Goal: Information Seeking & Learning: Check status

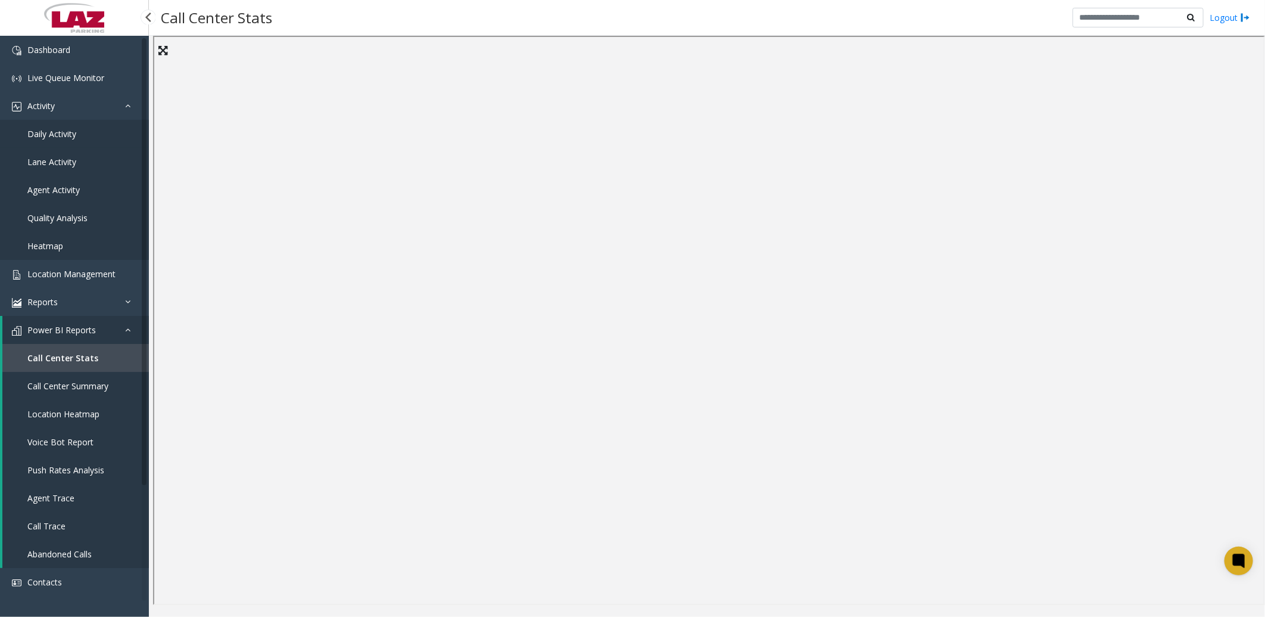
click at [74, 129] on span "Daily Activity" at bounding box center [51, 133] width 49 height 11
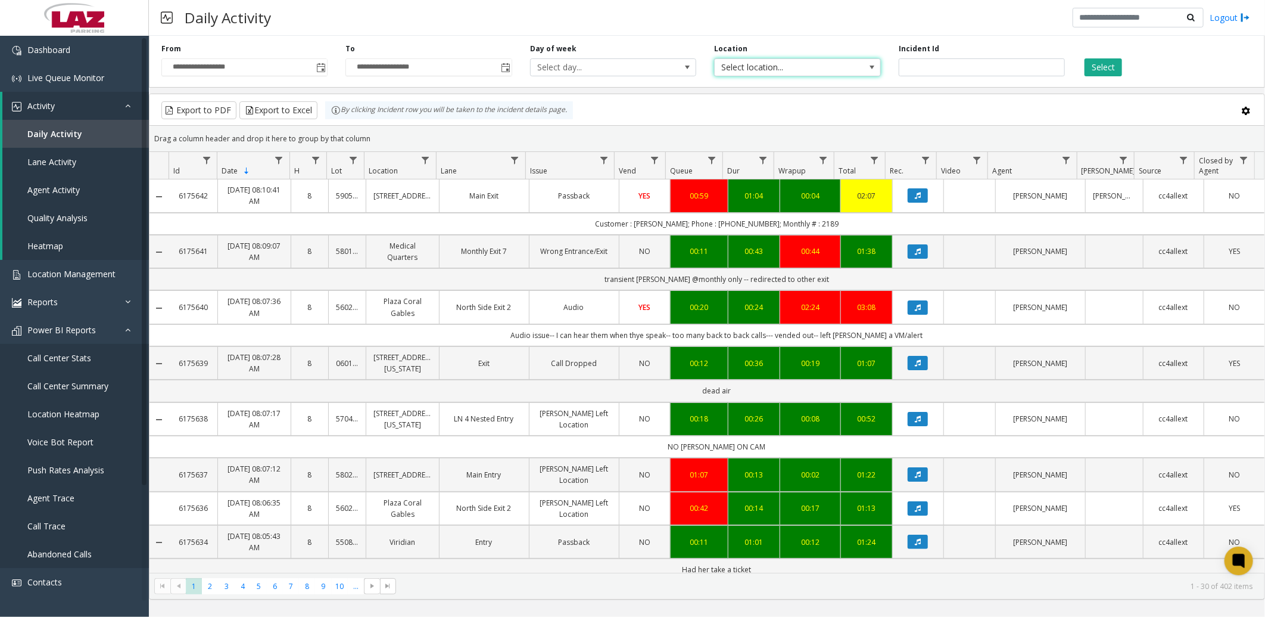
click at [753, 66] on span "Select location..." at bounding box center [781, 67] width 132 height 17
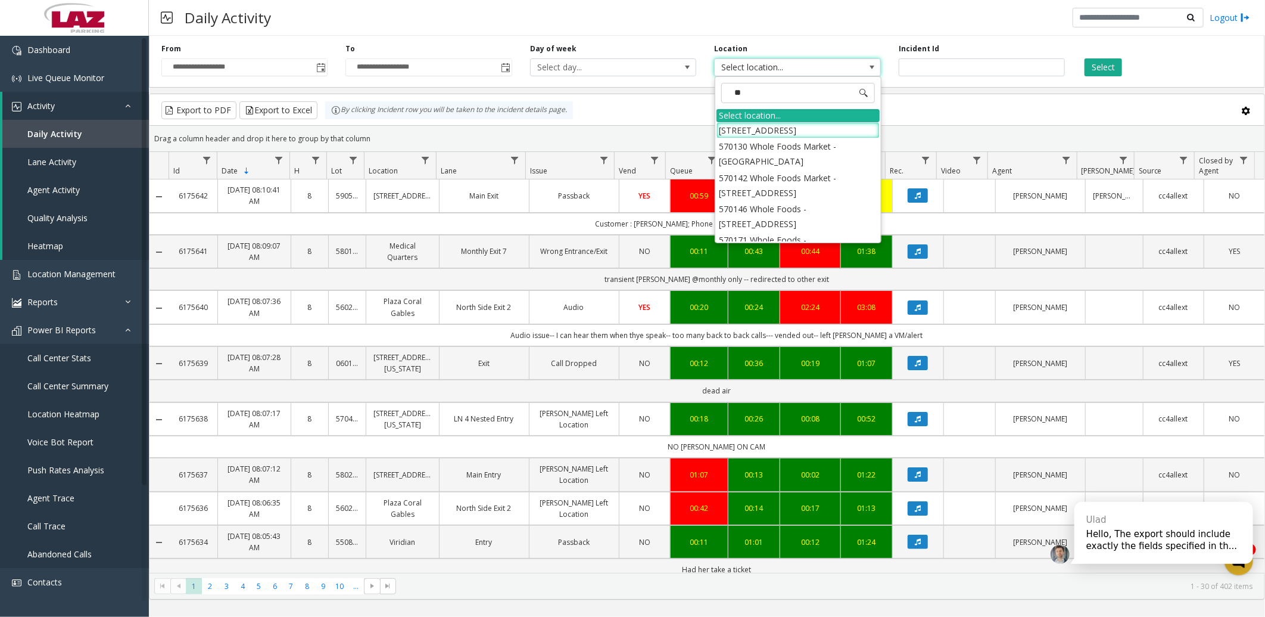
type input "*"
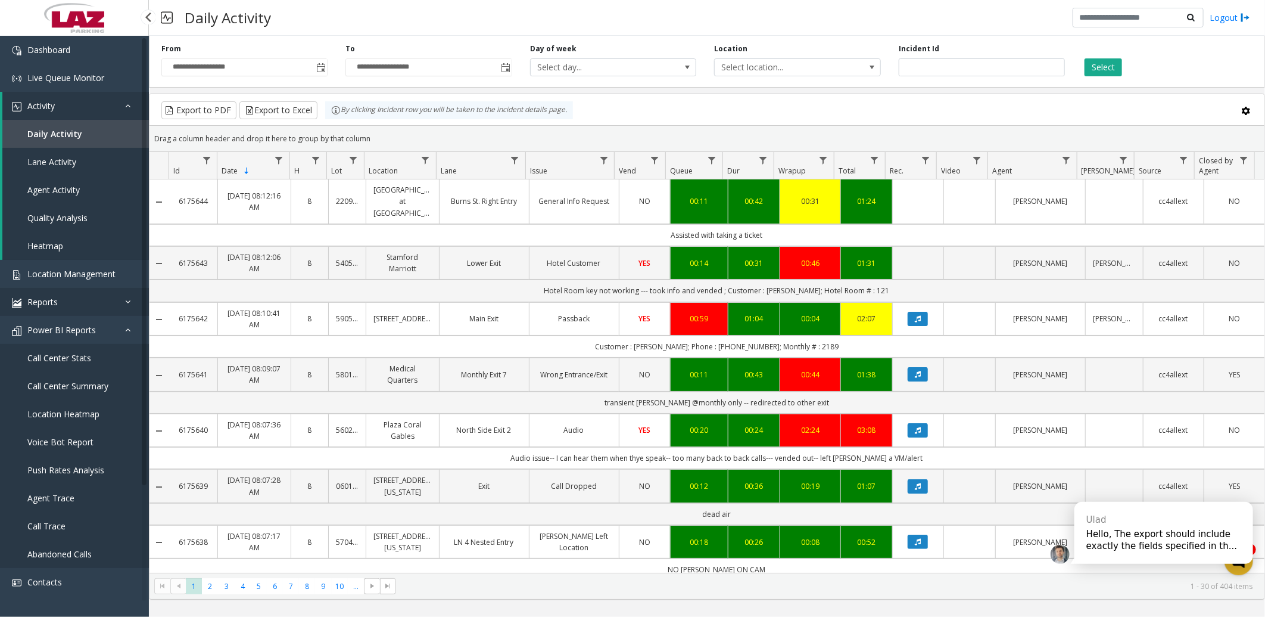
click at [38, 298] on span "Reports" at bounding box center [42, 301] width 30 height 11
click at [78, 269] on span "Location Management" at bounding box center [71, 273] width 88 height 11
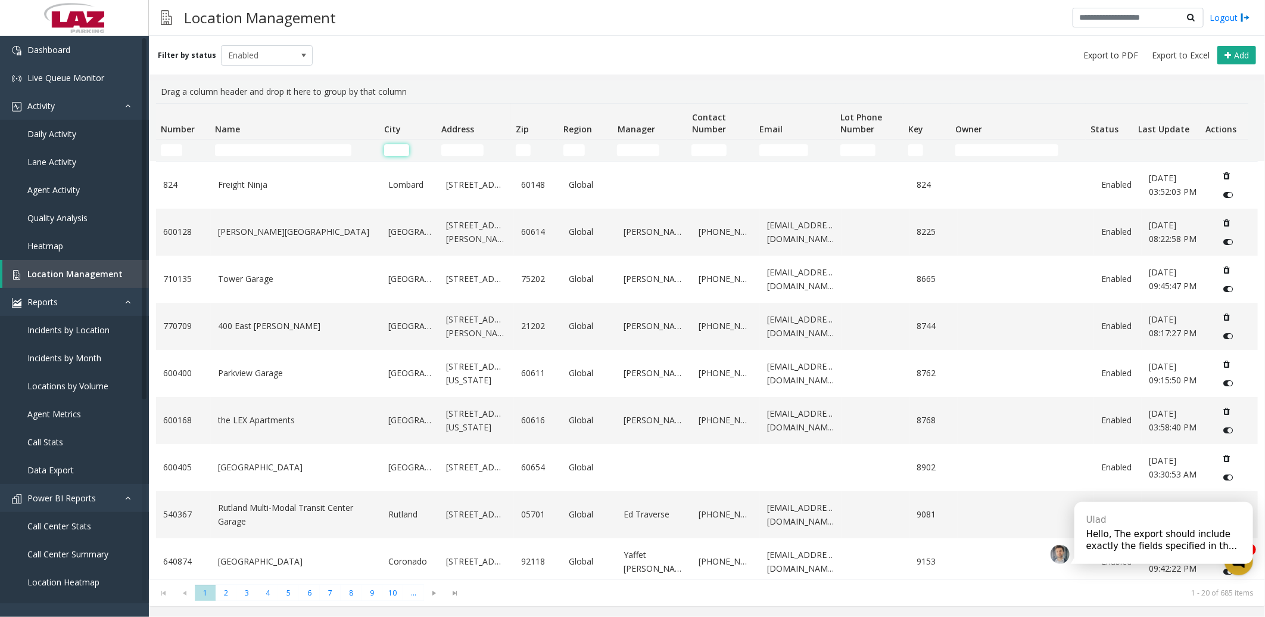
click at [391, 148] on input "City Filter" at bounding box center [396, 150] width 25 height 12
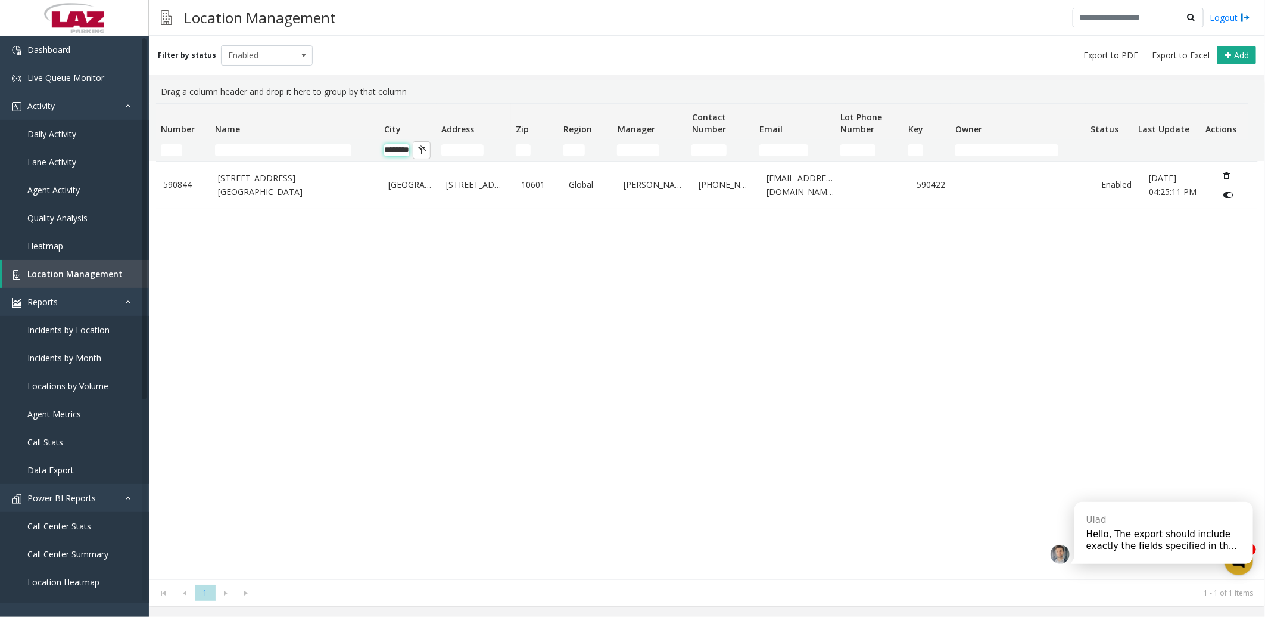
scroll to position [0, 12]
type input "********"
click at [70, 129] on span "Daily Activity" at bounding box center [51, 133] width 49 height 11
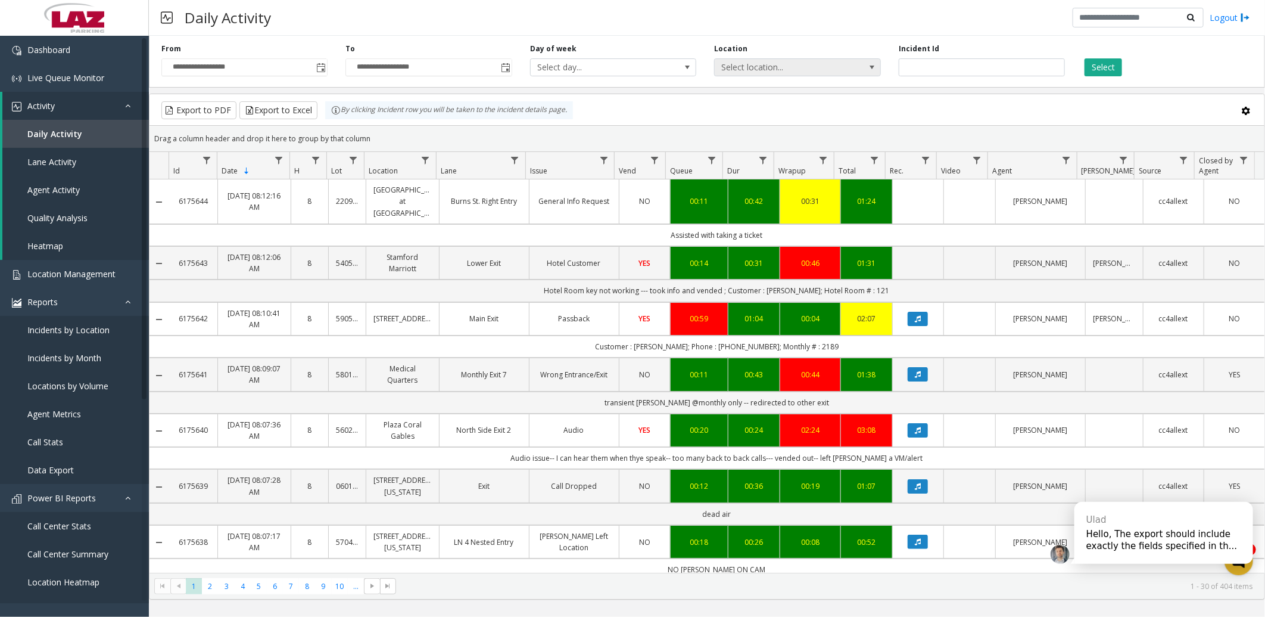
click at [831, 60] on span "Select location..." at bounding box center [781, 67] width 132 height 17
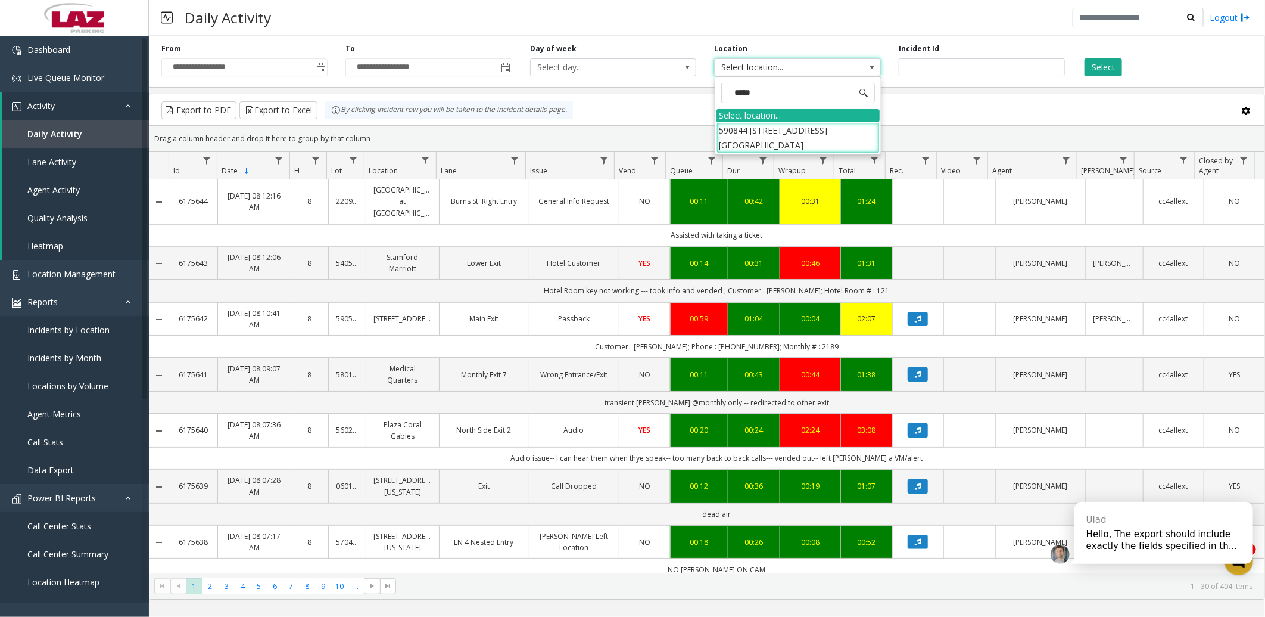
type input "******"
click at [799, 131] on li "590844 [STREET_ADDRESS][GEOGRAPHIC_DATA]" at bounding box center [798, 137] width 163 height 31
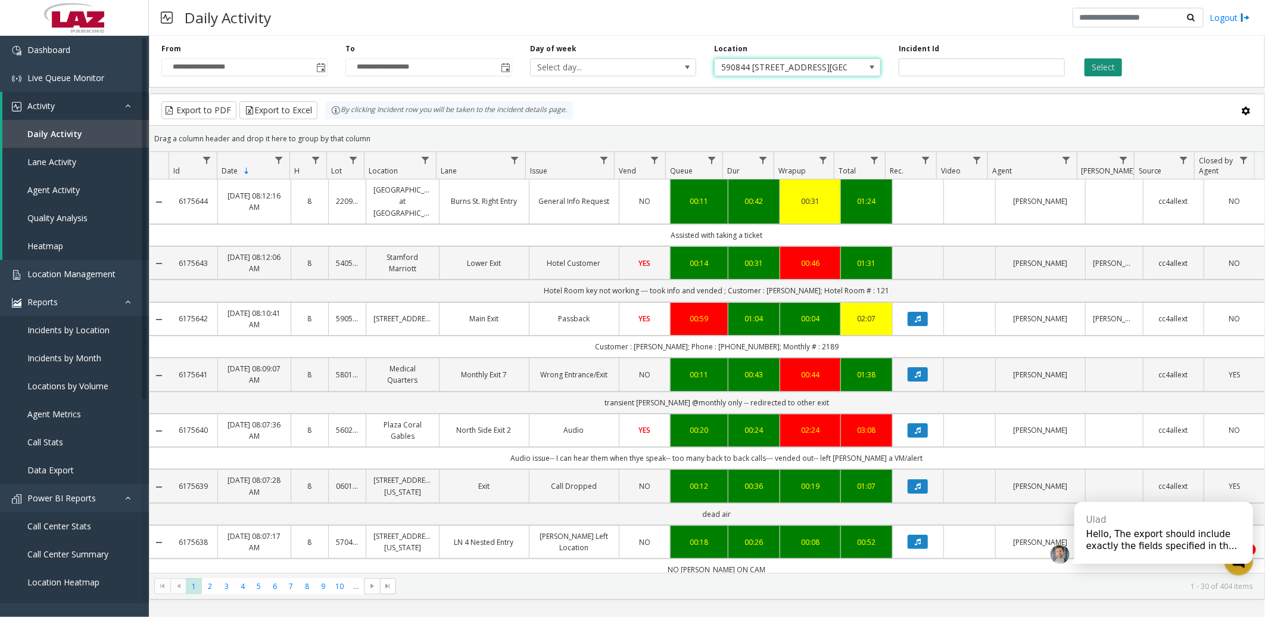
click at [1105, 67] on button "Select" at bounding box center [1104, 67] width 38 height 18
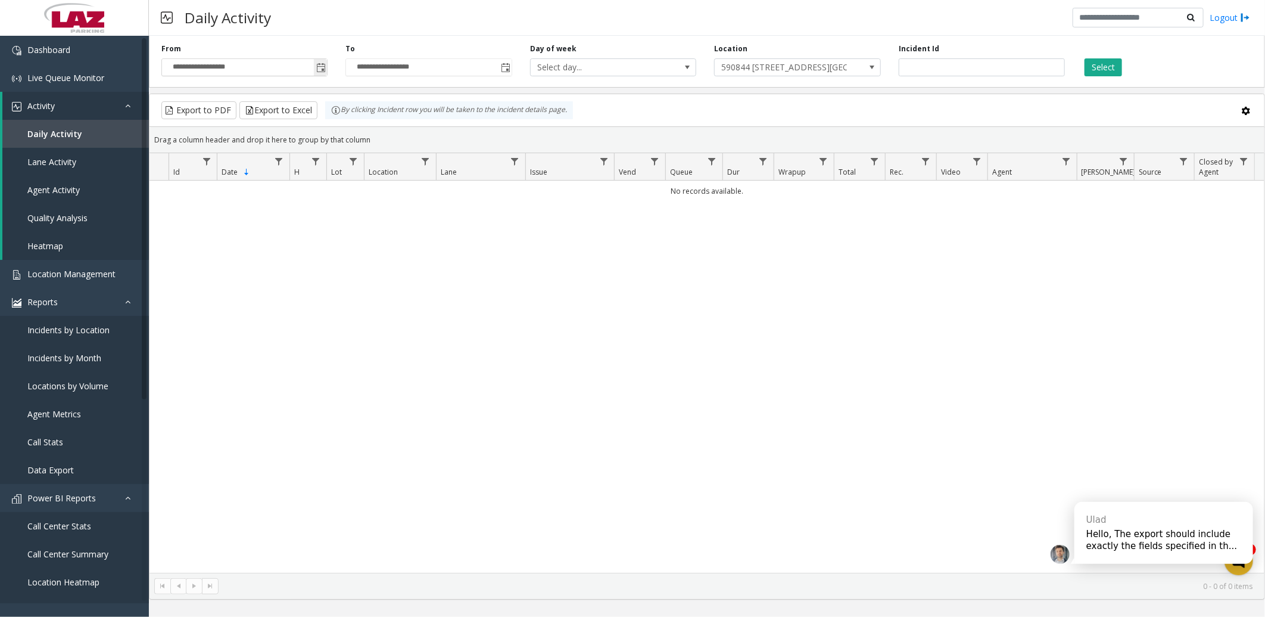
click at [322, 66] on span "Toggle popup" at bounding box center [321, 68] width 10 height 10
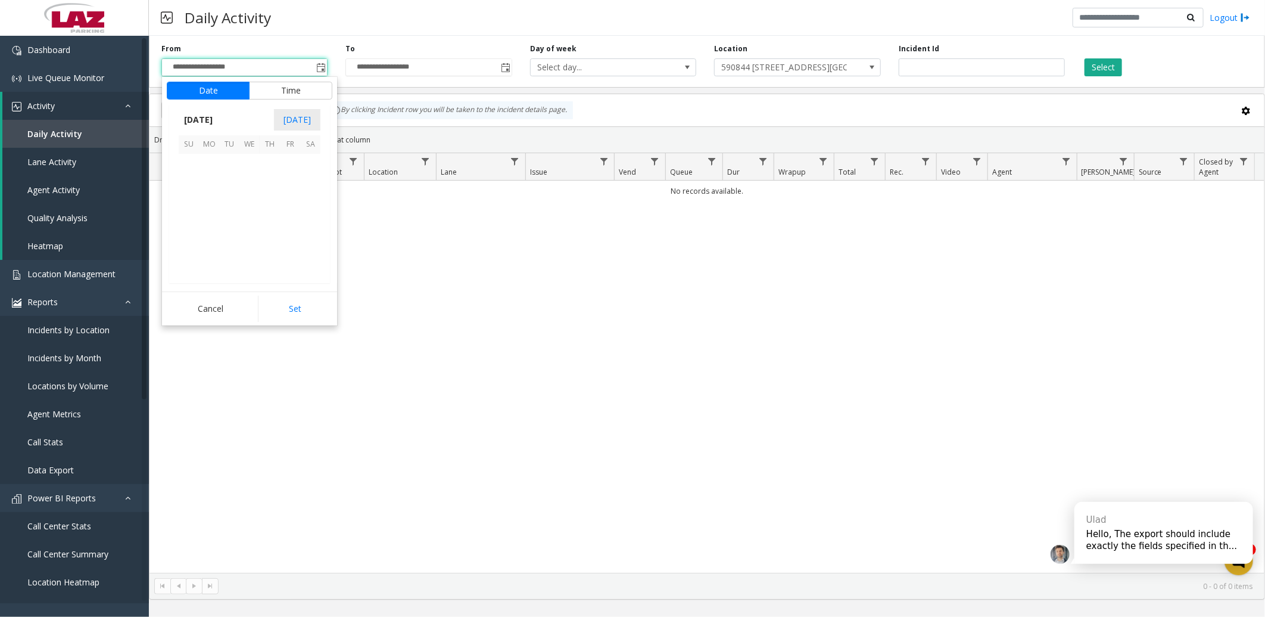
scroll to position [213791, 0]
click at [254, 222] on span "24" at bounding box center [250, 224] width 20 height 20
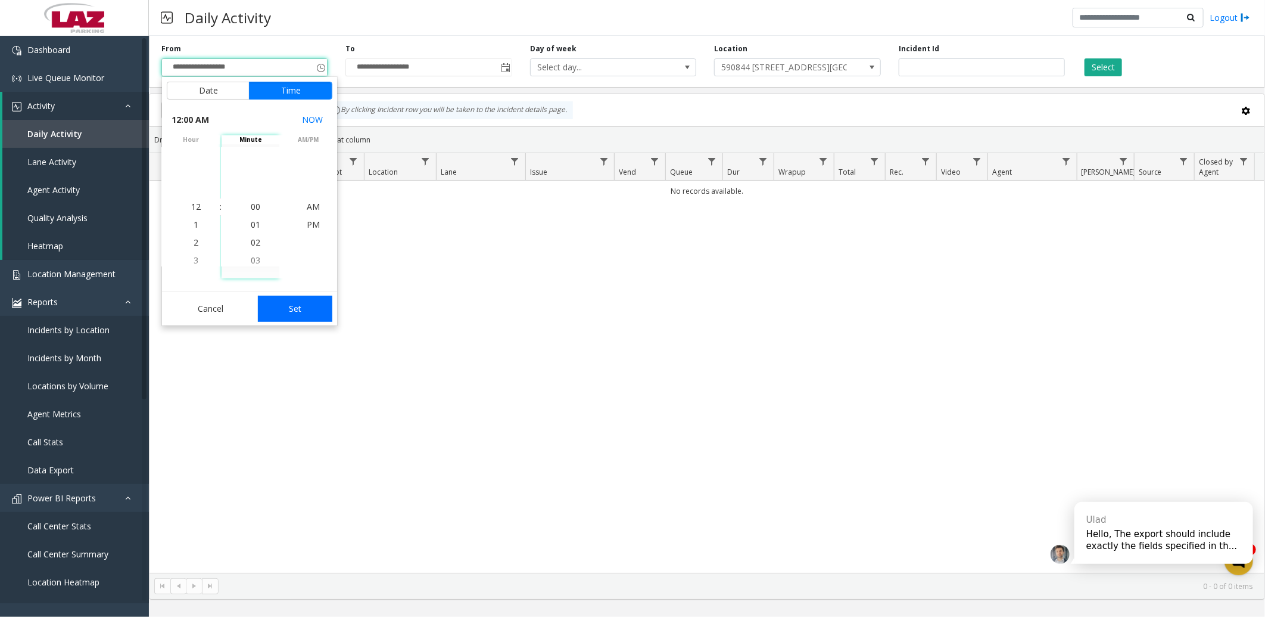
click at [293, 306] on button "Set" at bounding box center [295, 309] width 75 height 26
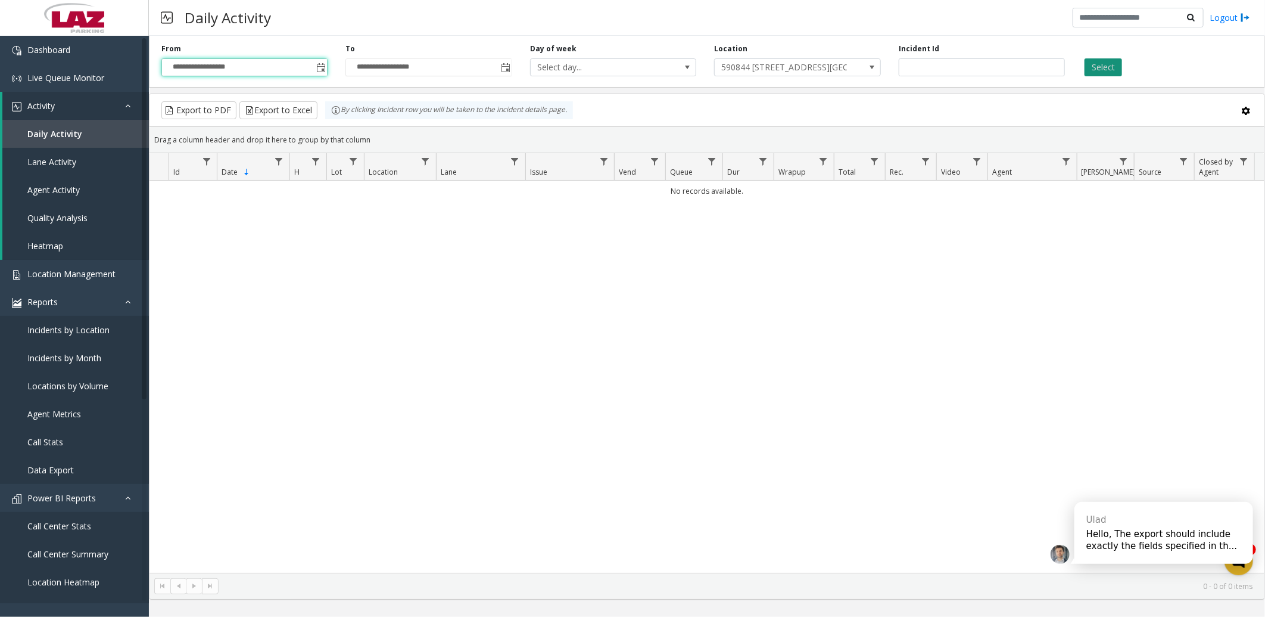
click at [1095, 60] on button "Select" at bounding box center [1104, 67] width 38 height 18
click at [322, 63] on span "Toggle popup" at bounding box center [321, 68] width 10 height 10
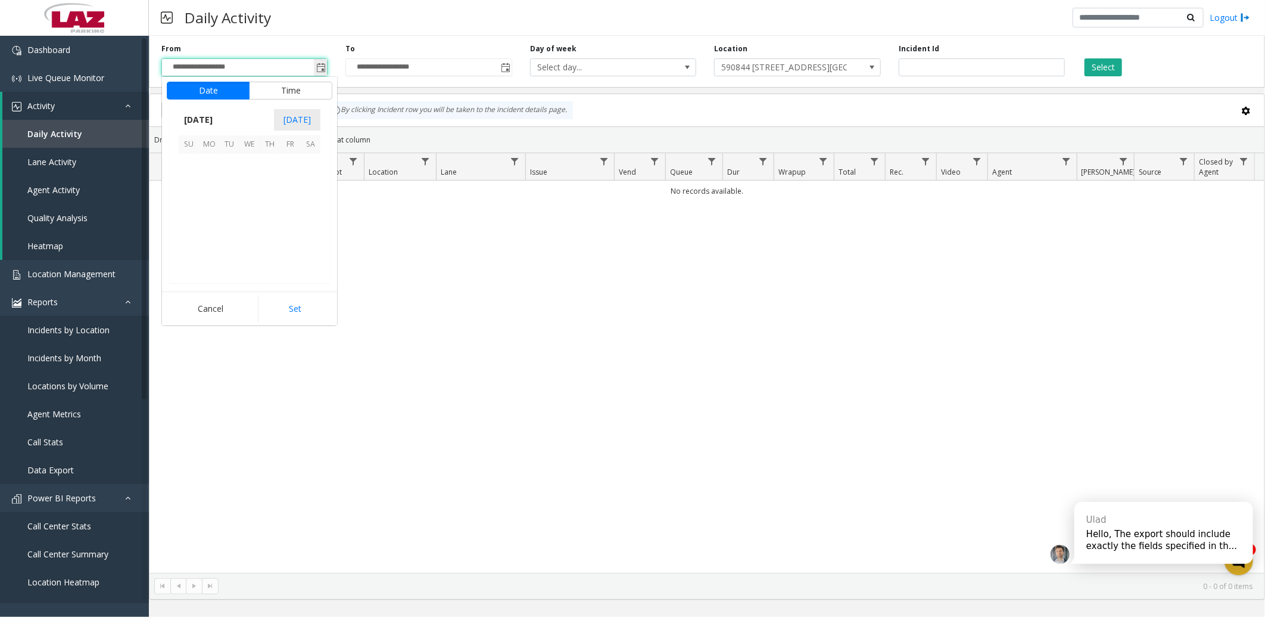
scroll to position [213791, 0]
click at [212, 161] on span "1" at bounding box center [209, 164] width 20 height 20
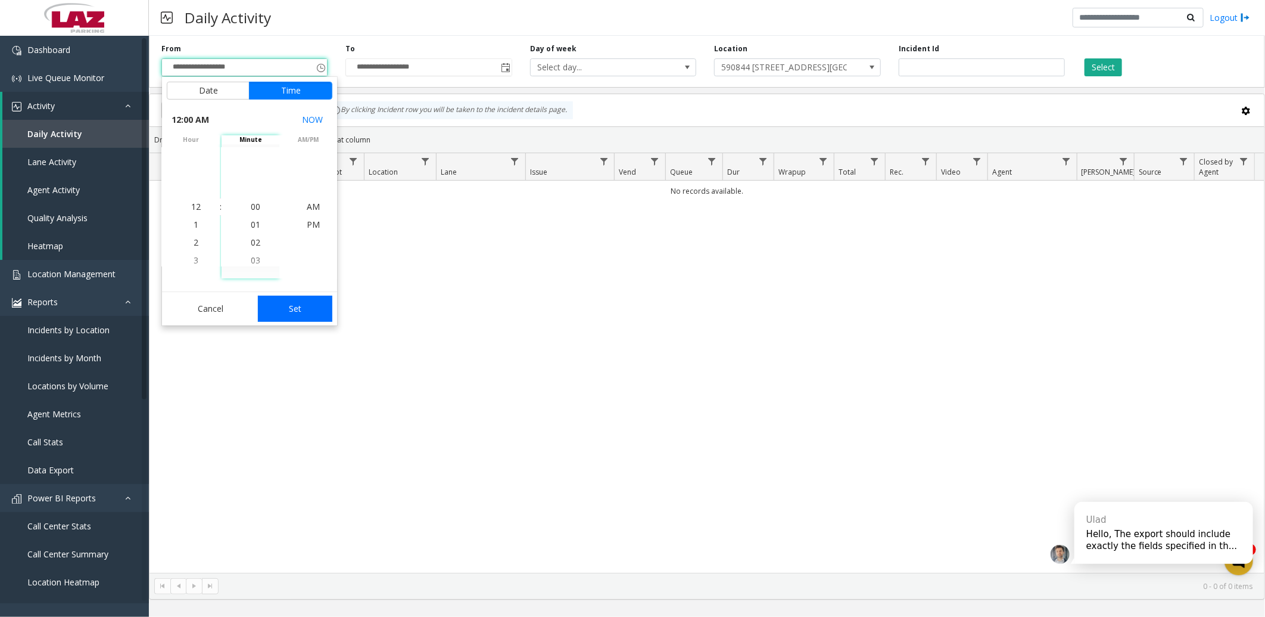
click at [281, 306] on button "Set" at bounding box center [295, 309] width 75 height 26
type input "**********"
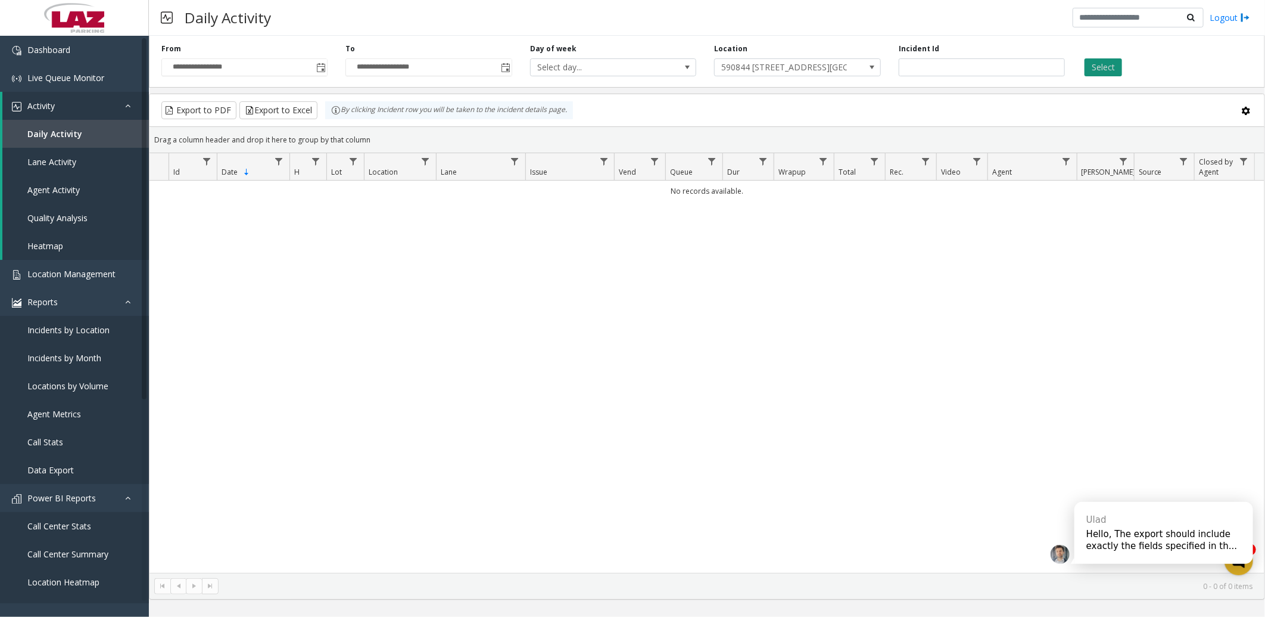
click at [1106, 62] on button "Select" at bounding box center [1104, 67] width 38 height 18
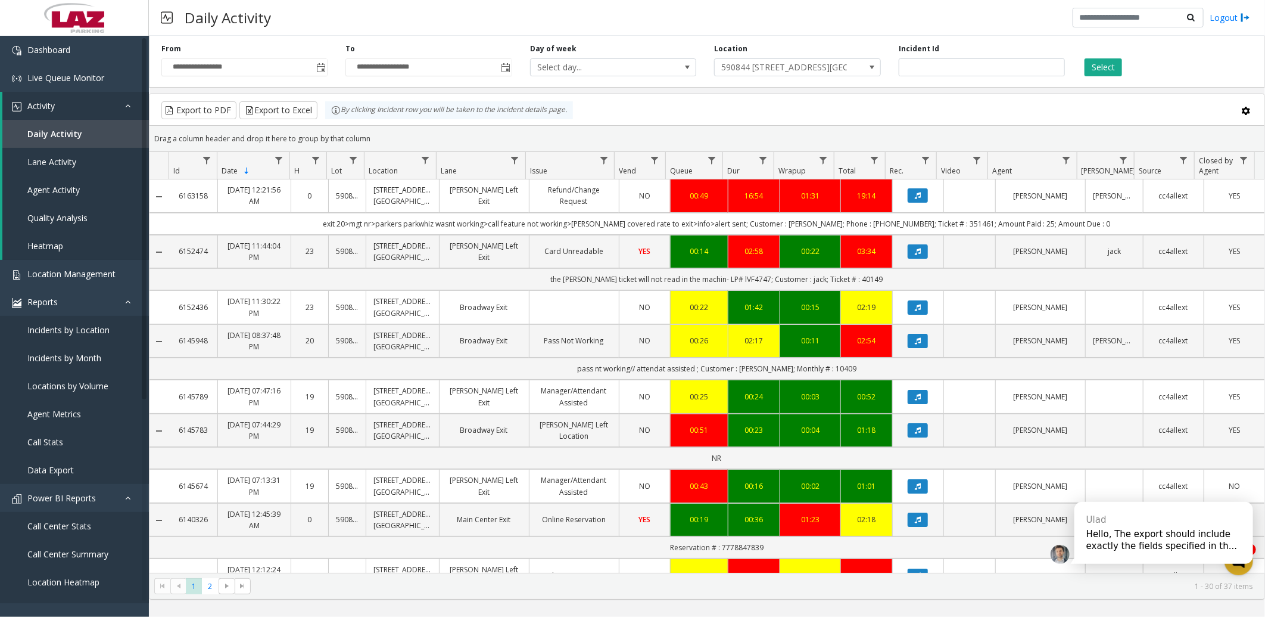
click at [1085, 58] on button "Select" at bounding box center [1104, 67] width 38 height 18
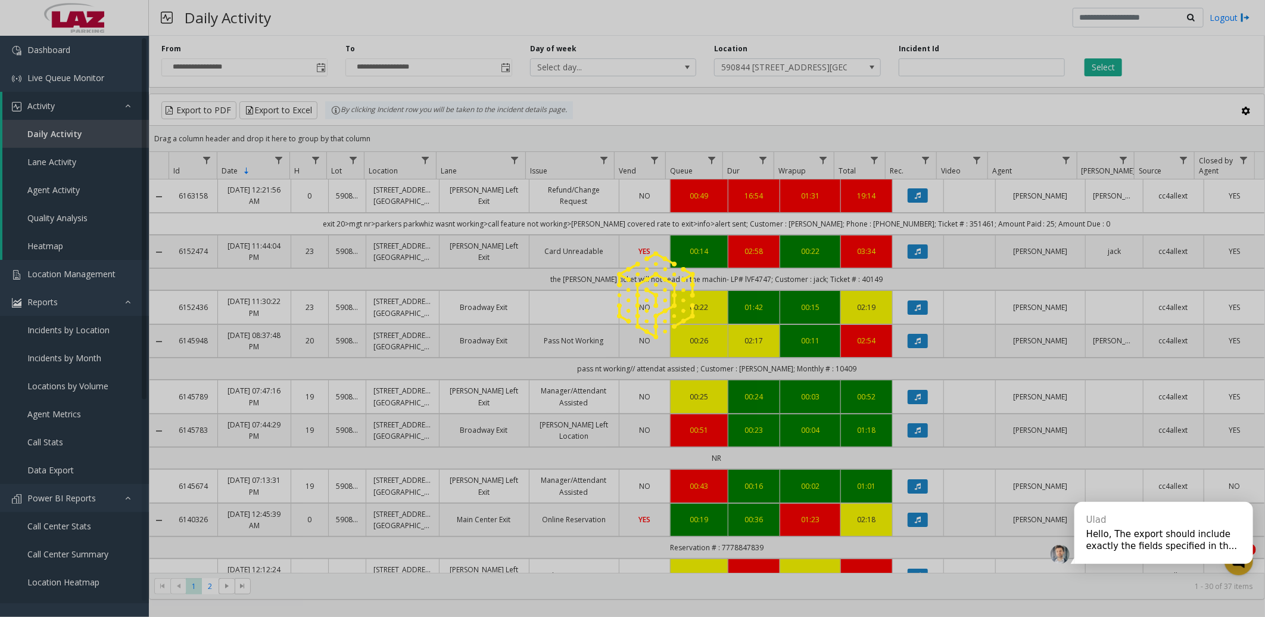
click at [1085, 58] on button "Select" at bounding box center [1104, 67] width 38 height 18
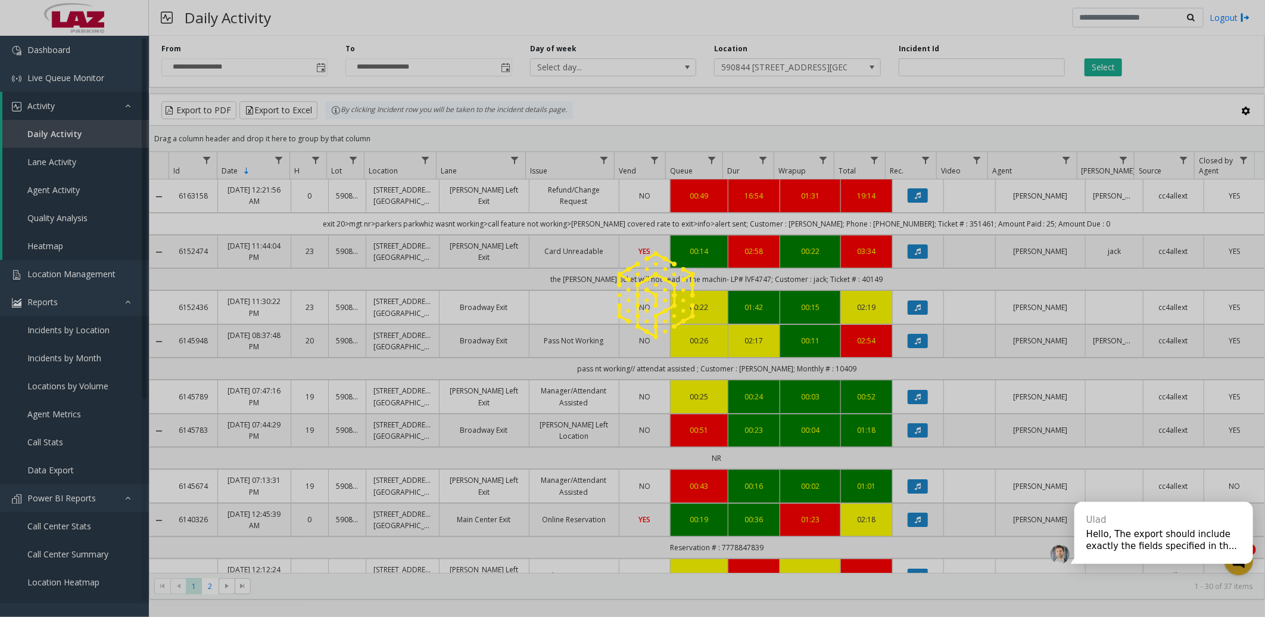
click at [1085, 58] on button "Select" at bounding box center [1104, 67] width 38 height 18
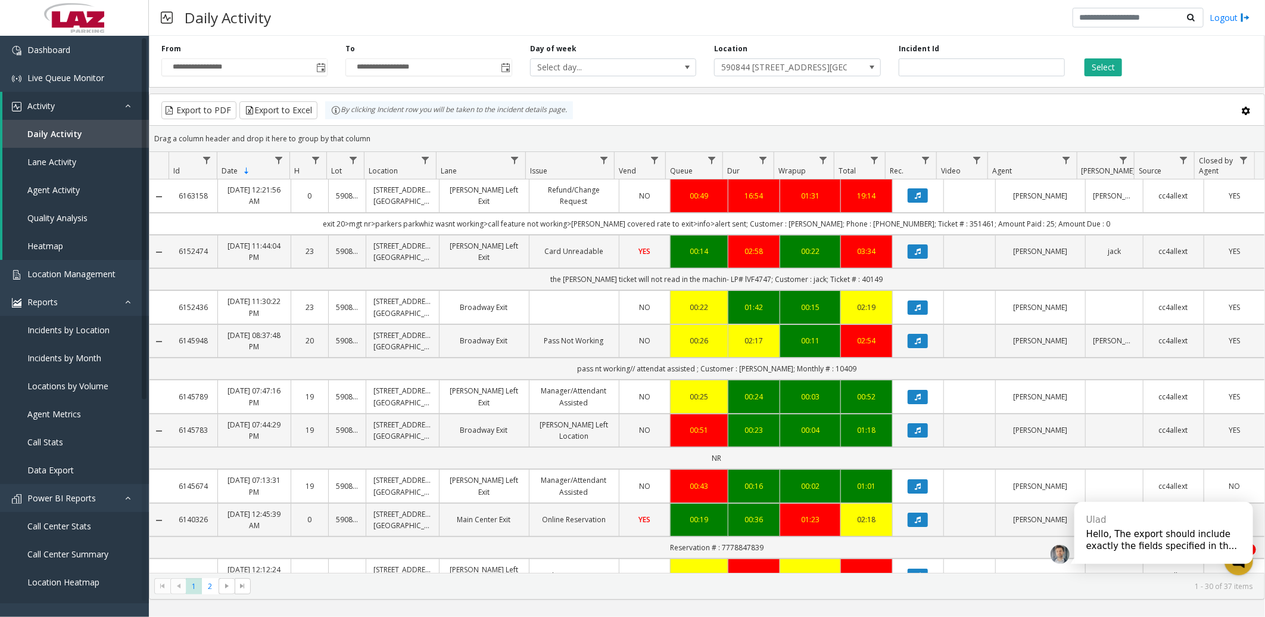
click at [1085, 58] on button "Select" at bounding box center [1104, 67] width 38 height 18
click at [1174, 545] on div "Hello, The export should include exactly the fields specified in th..." at bounding box center [1164, 540] width 155 height 24
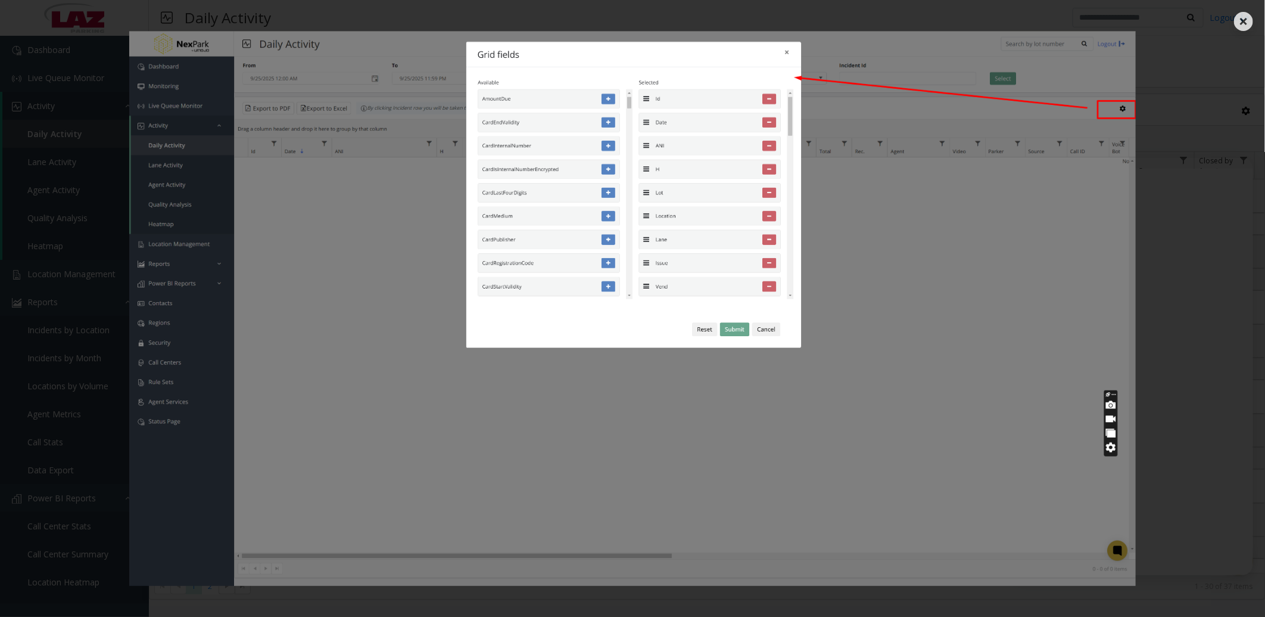
click at [790, 50] on img at bounding box center [632, 308] width 1139 height 555
click at [785, 52] on img at bounding box center [632, 308] width 1139 height 555
click at [57, 26] on div at bounding box center [632, 308] width 1265 height 617
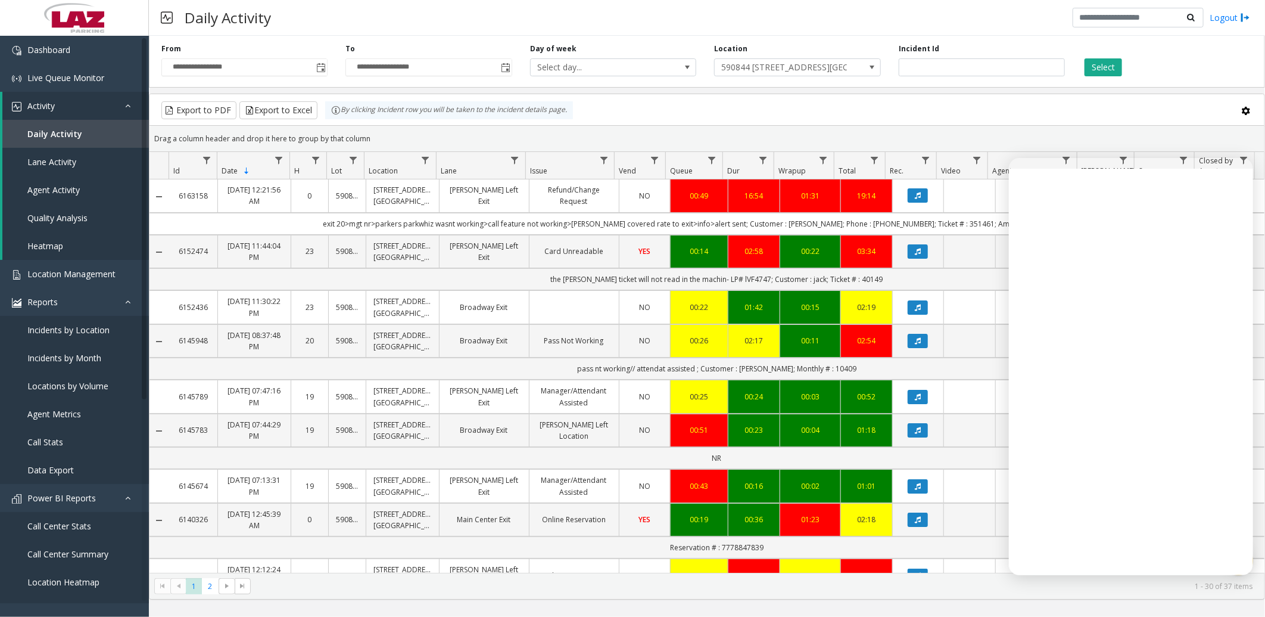
click at [683, 120] on kendo-grid-toolbar "Export to PDF Export to Excel By clicking Incident row you will be taken to the…" at bounding box center [707, 110] width 1115 height 32
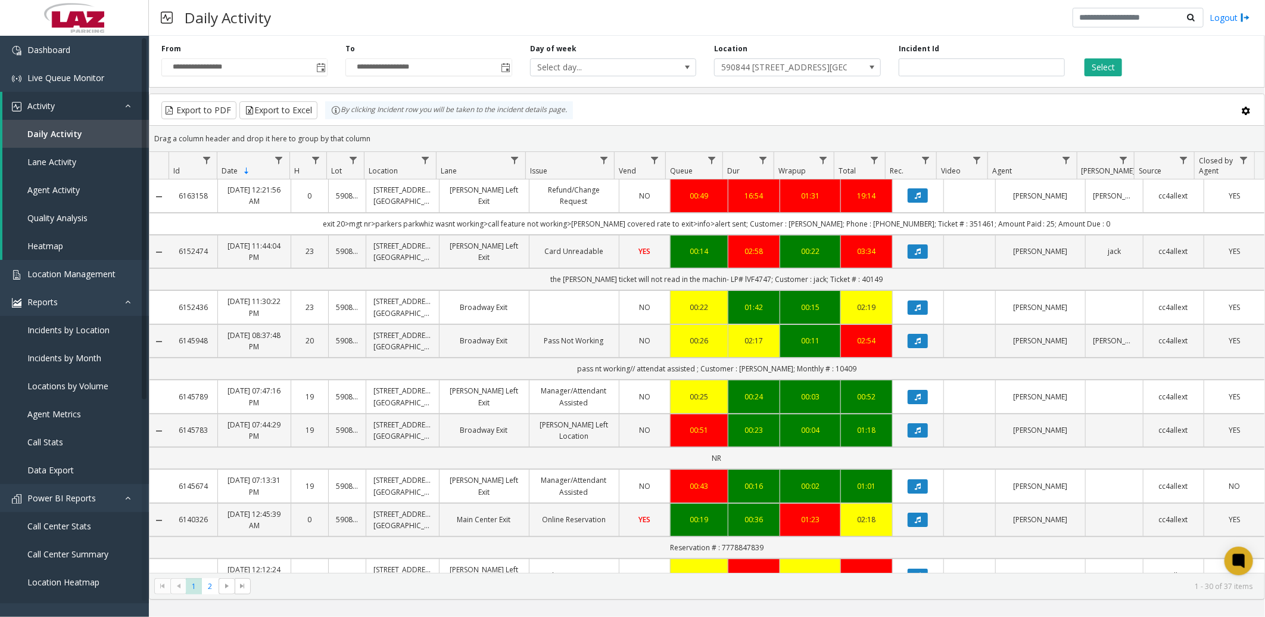
click at [858, 116] on div "Export to PDF Export to Excel By clicking Incident row you will be taken to the…" at bounding box center [707, 110] width 1095 height 18
click at [1247, 112] on span at bounding box center [1245, 110] width 13 height 13
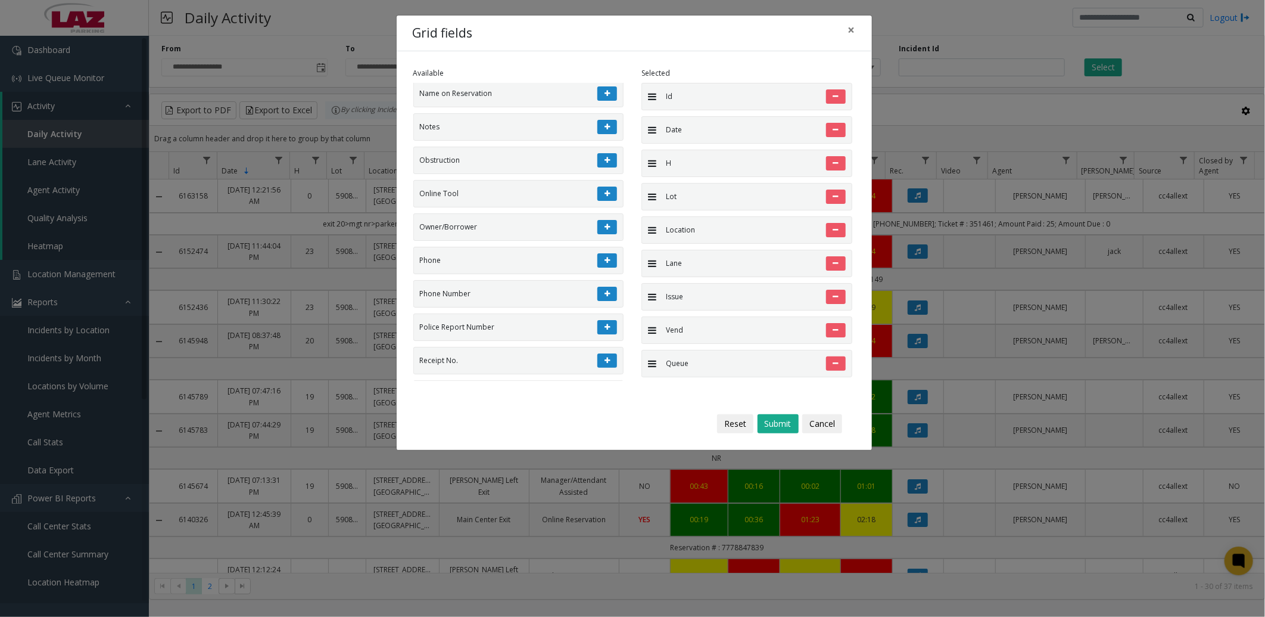
scroll to position [2250, 0]
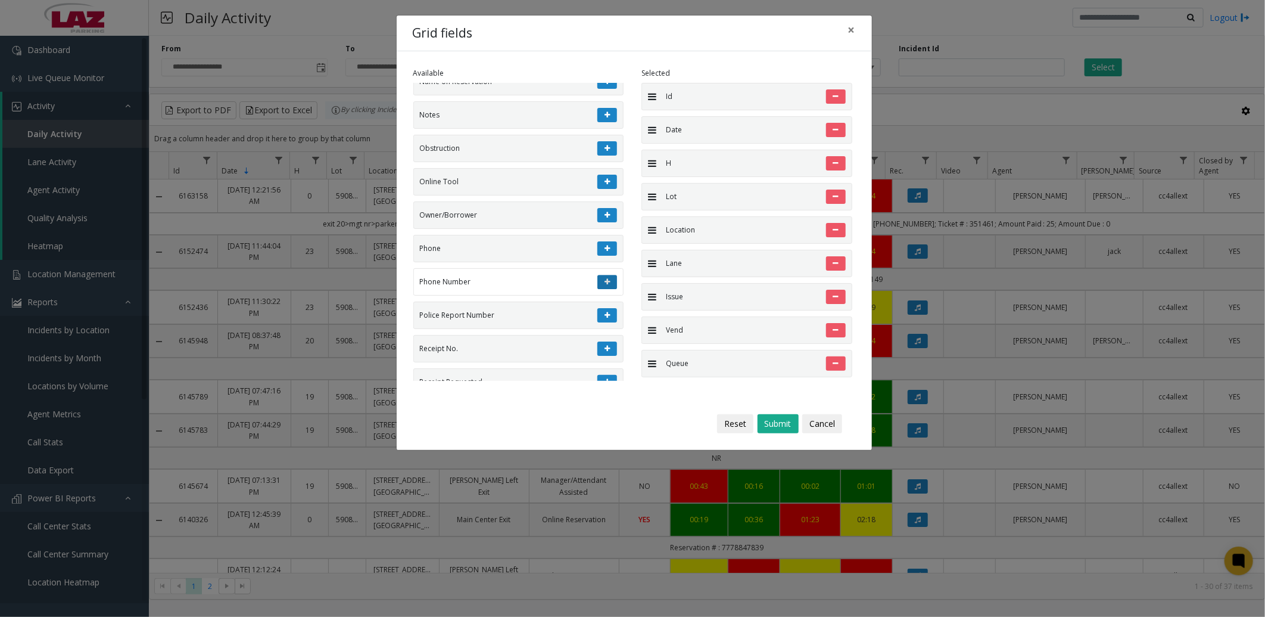
click at [605, 285] on icon at bounding box center [607, 281] width 5 height 7
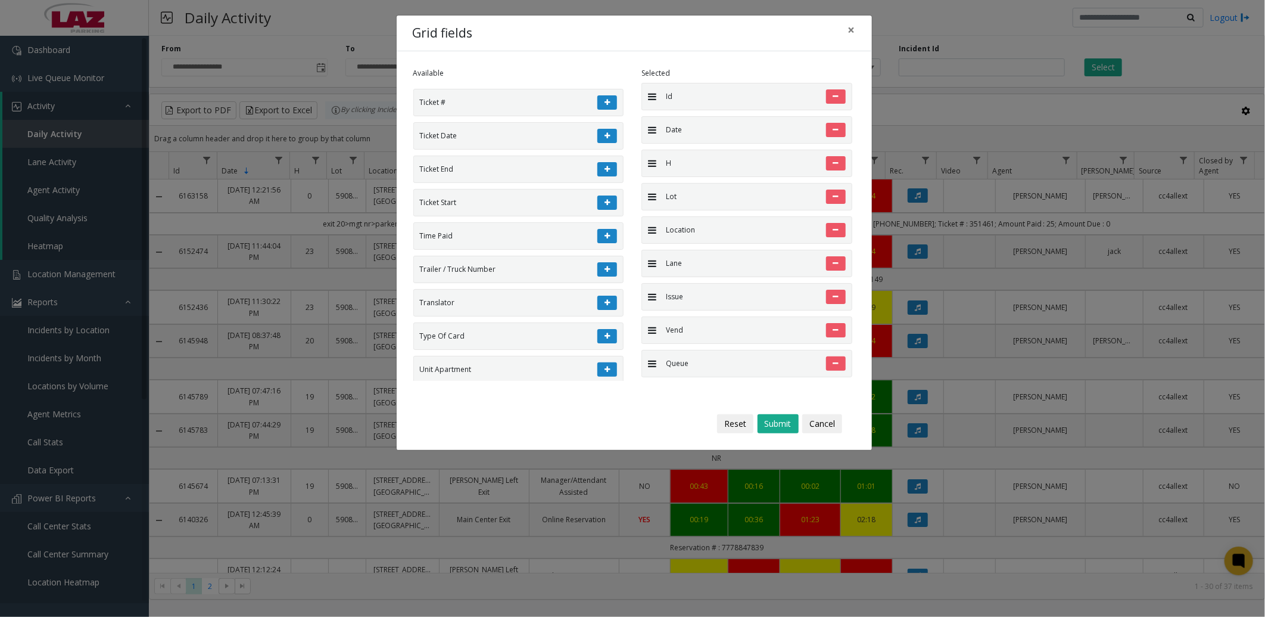
scroll to position [2979, 0]
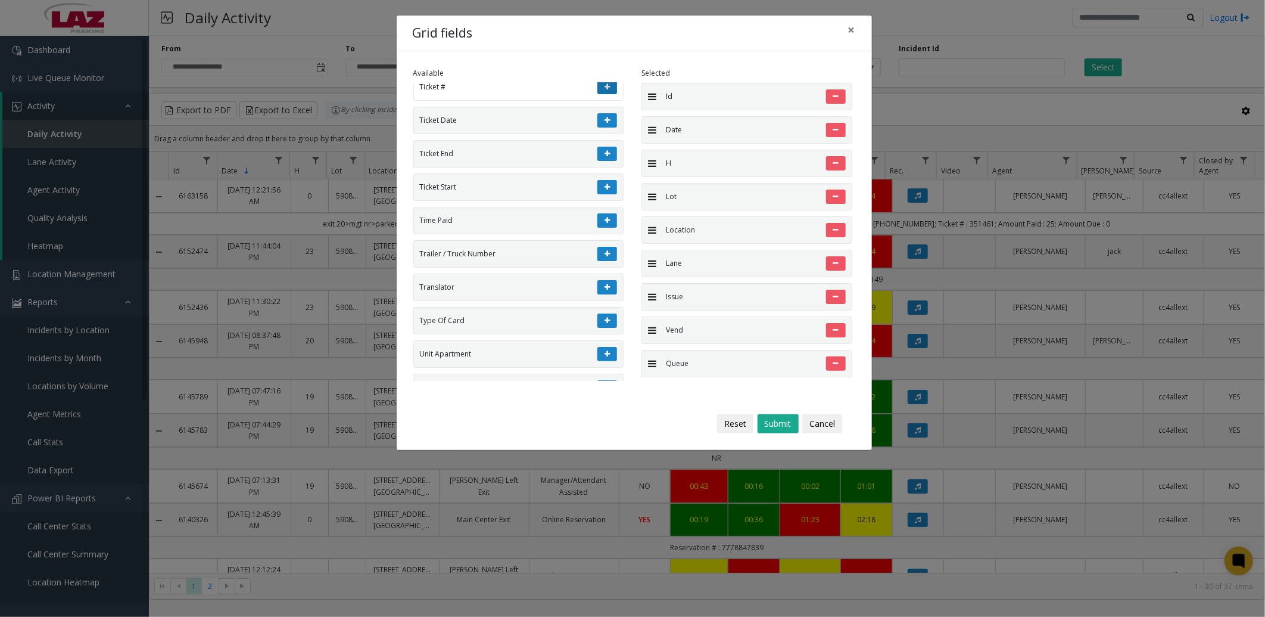
click at [602, 94] on button at bounding box center [608, 87] width 20 height 14
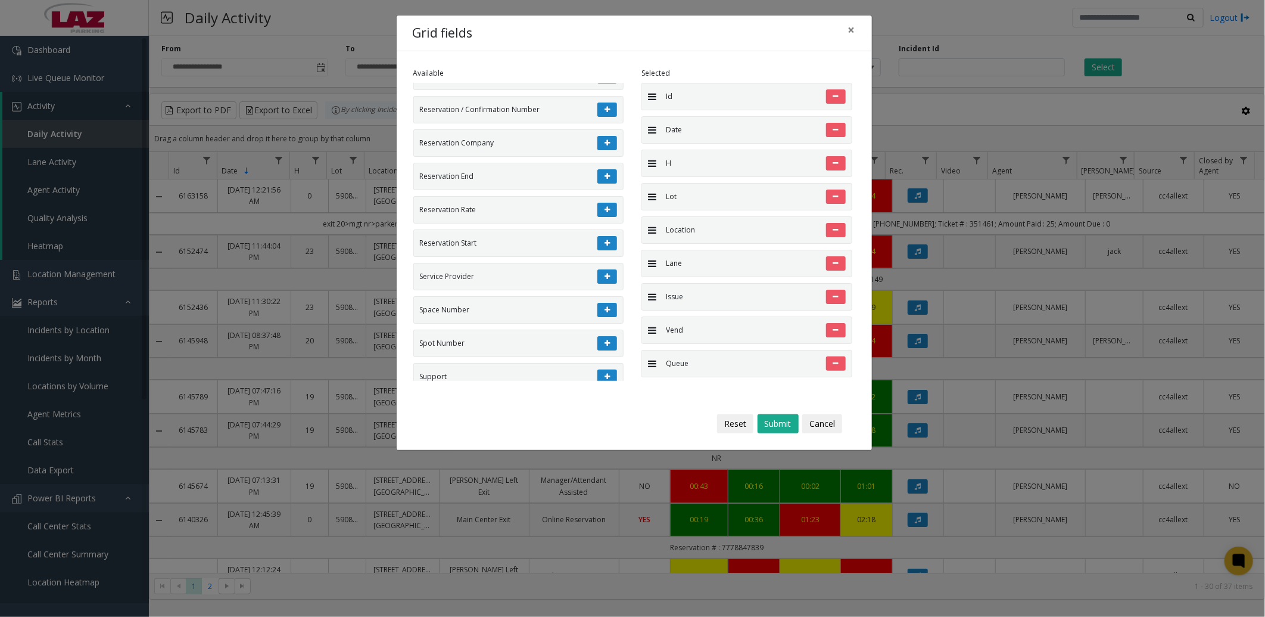
scroll to position [2648, 0]
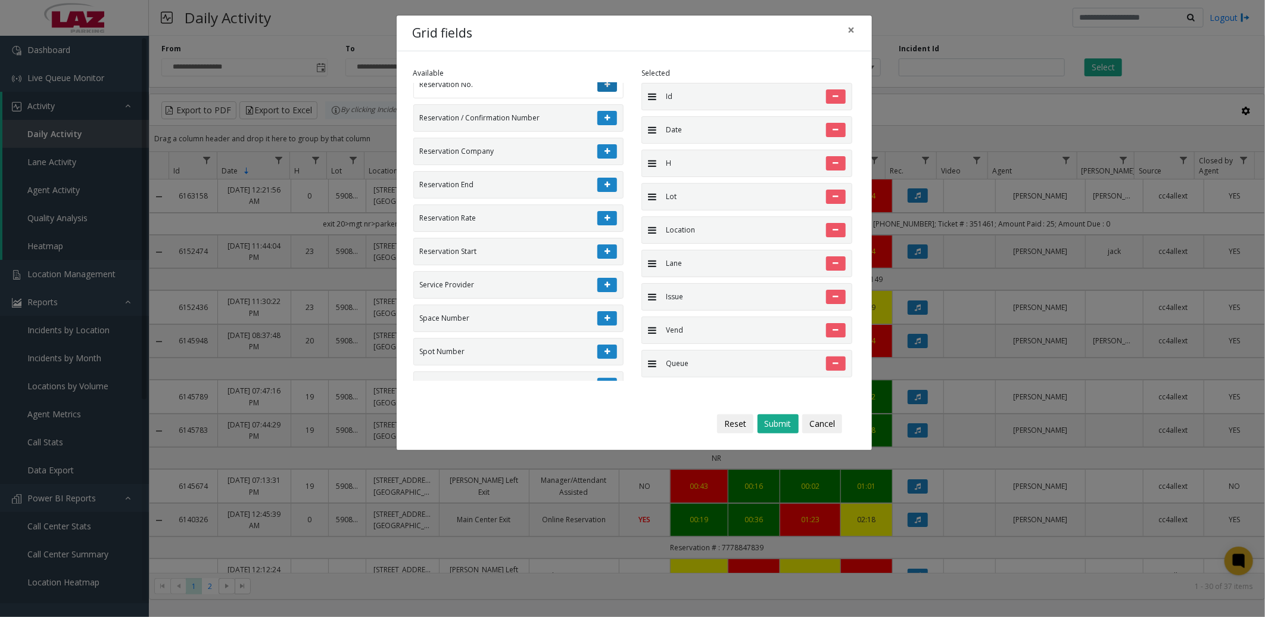
click at [598, 92] on button at bounding box center [608, 84] width 20 height 14
click at [826, 425] on button "Cancel" at bounding box center [823, 423] width 40 height 19
